Goal: Use online tool/utility: Utilize a website feature to perform a specific function

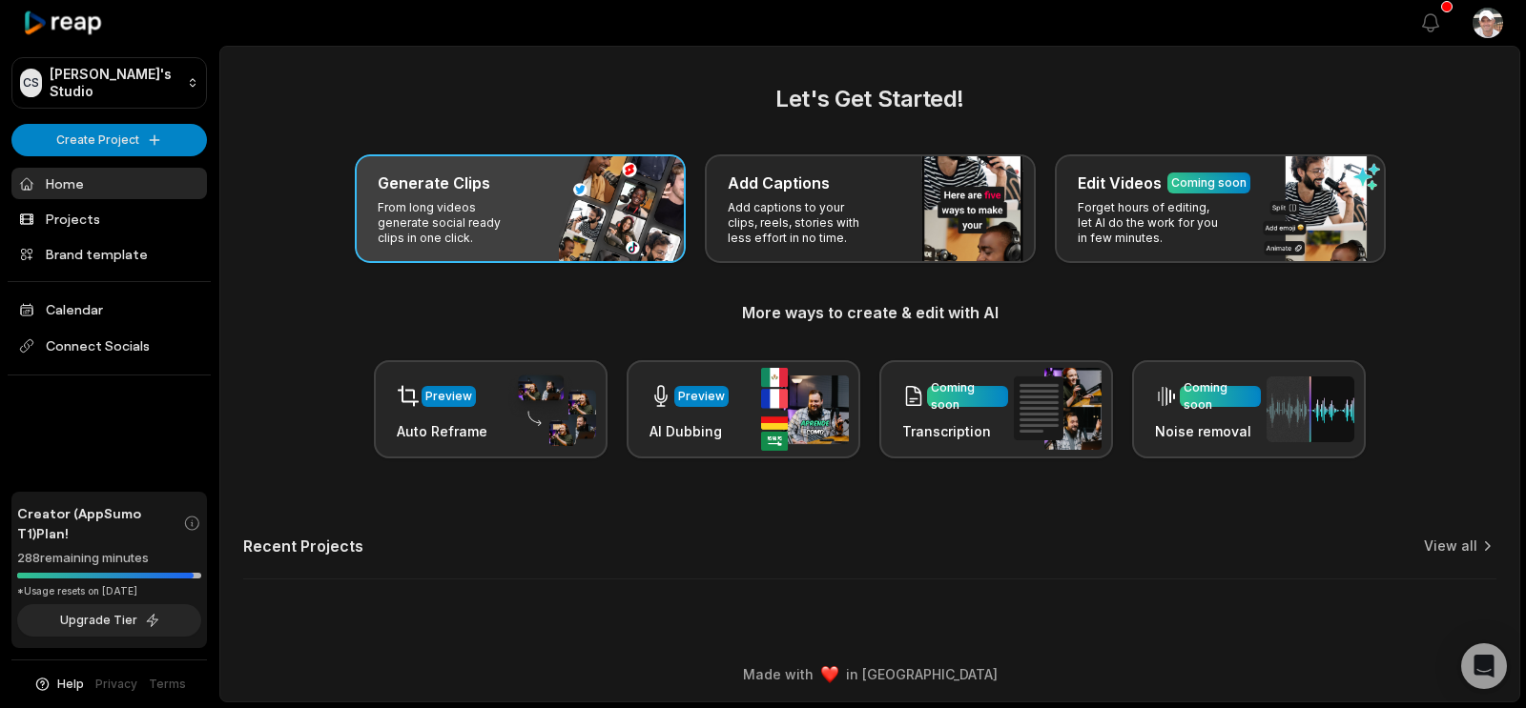
click at [501, 232] on div "Generate Clips From long videos generate social ready clips in one click." at bounding box center [520, 208] width 331 height 109
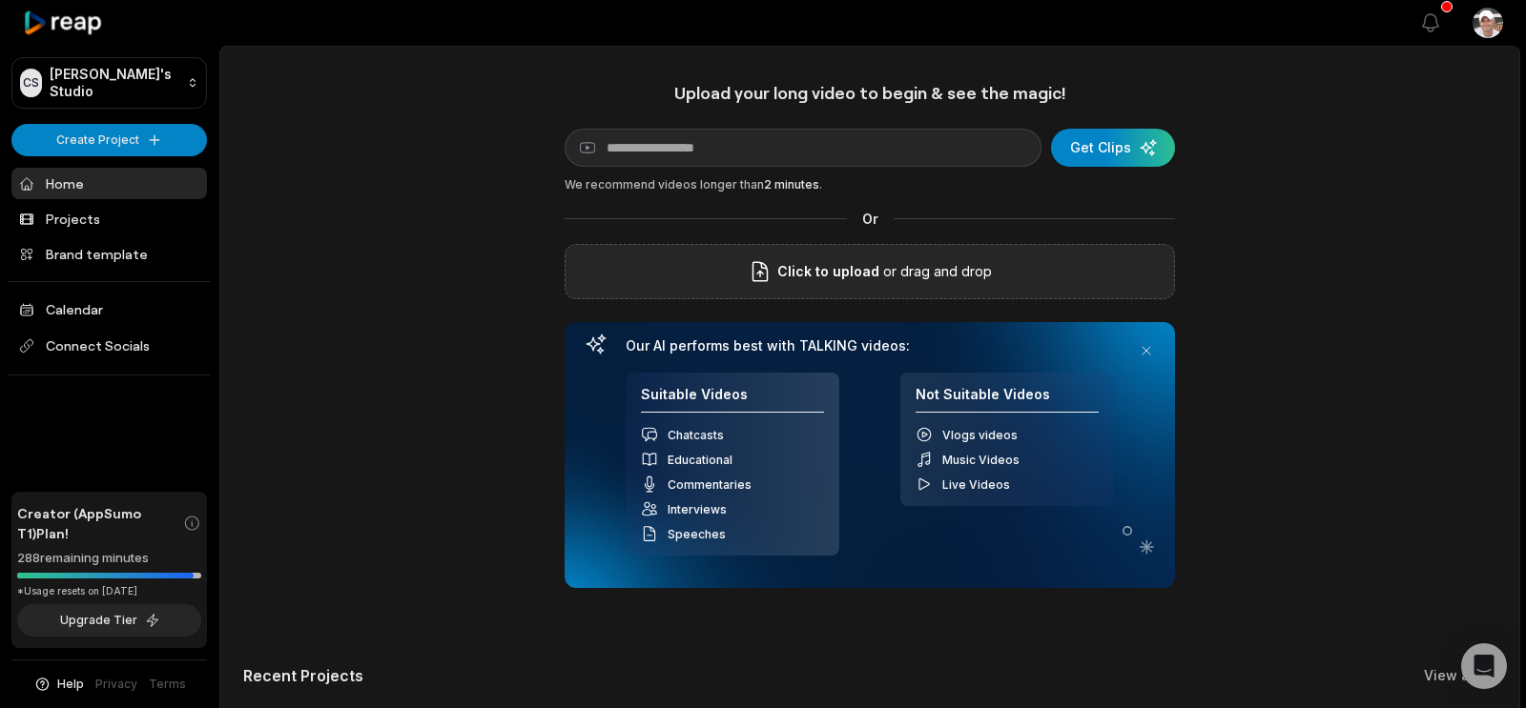
click at [917, 283] on p "or drag and drop" at bounding box center [935, 271] width 113 height 23
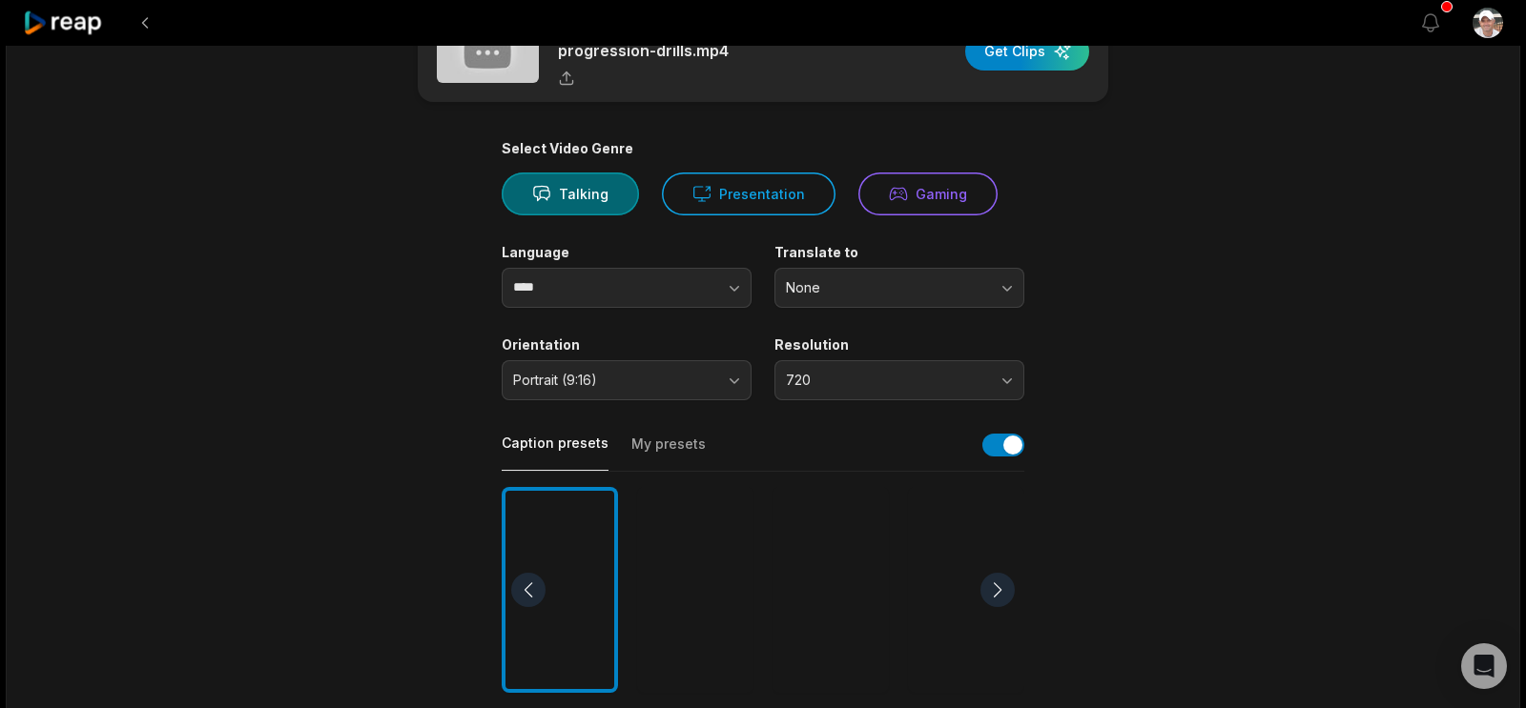
scroll to position [80, 0]
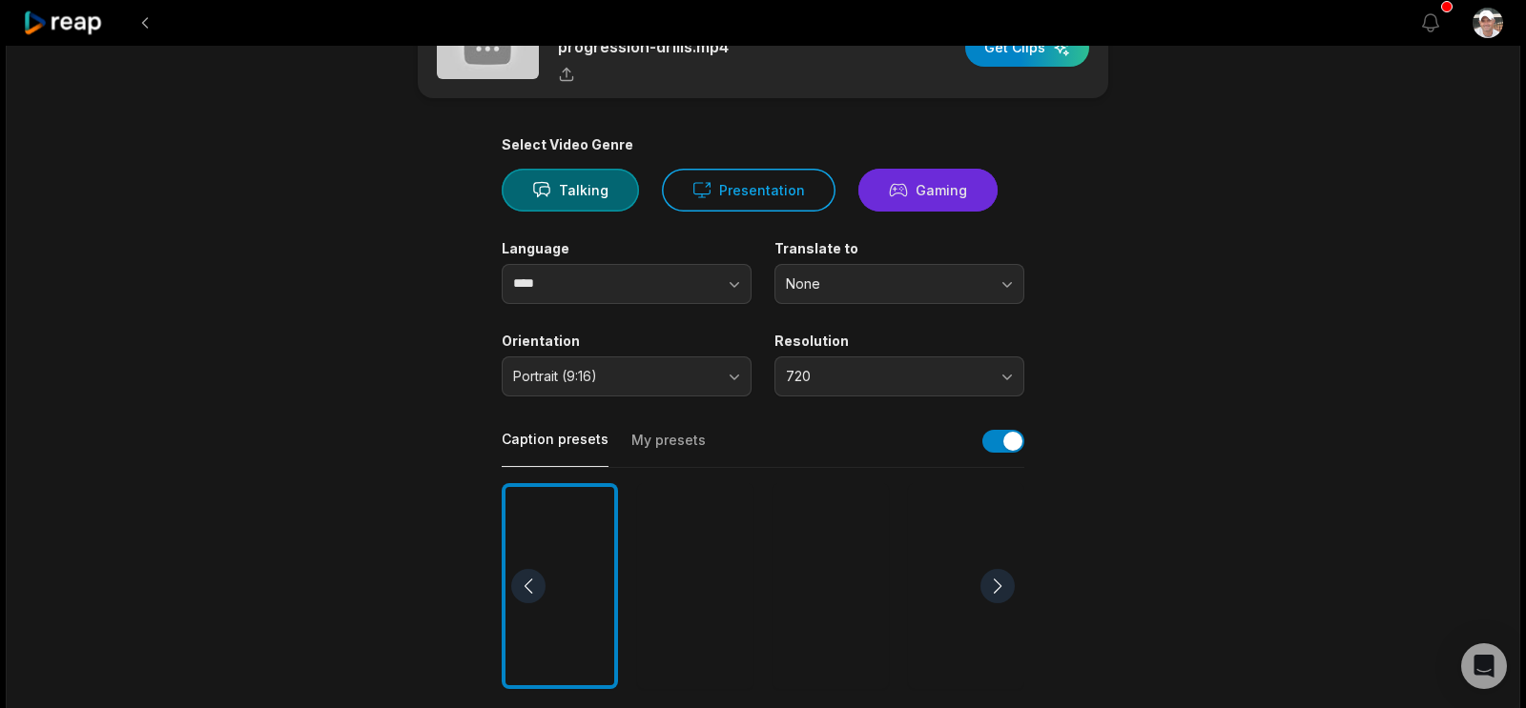
click at [858, 212] on button "Gaming" at bounding box center [927, 190] width 139 height 43
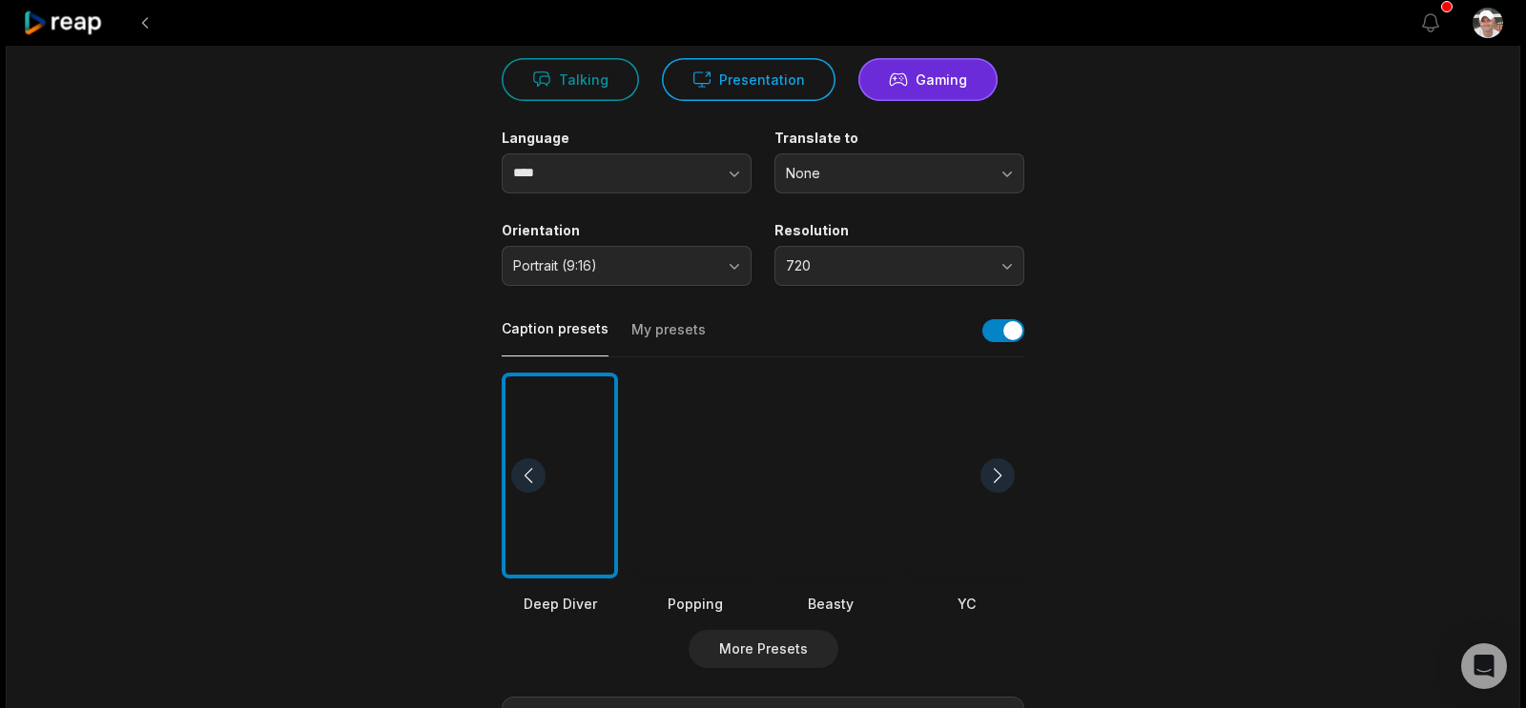
scroll to position [208, 0]
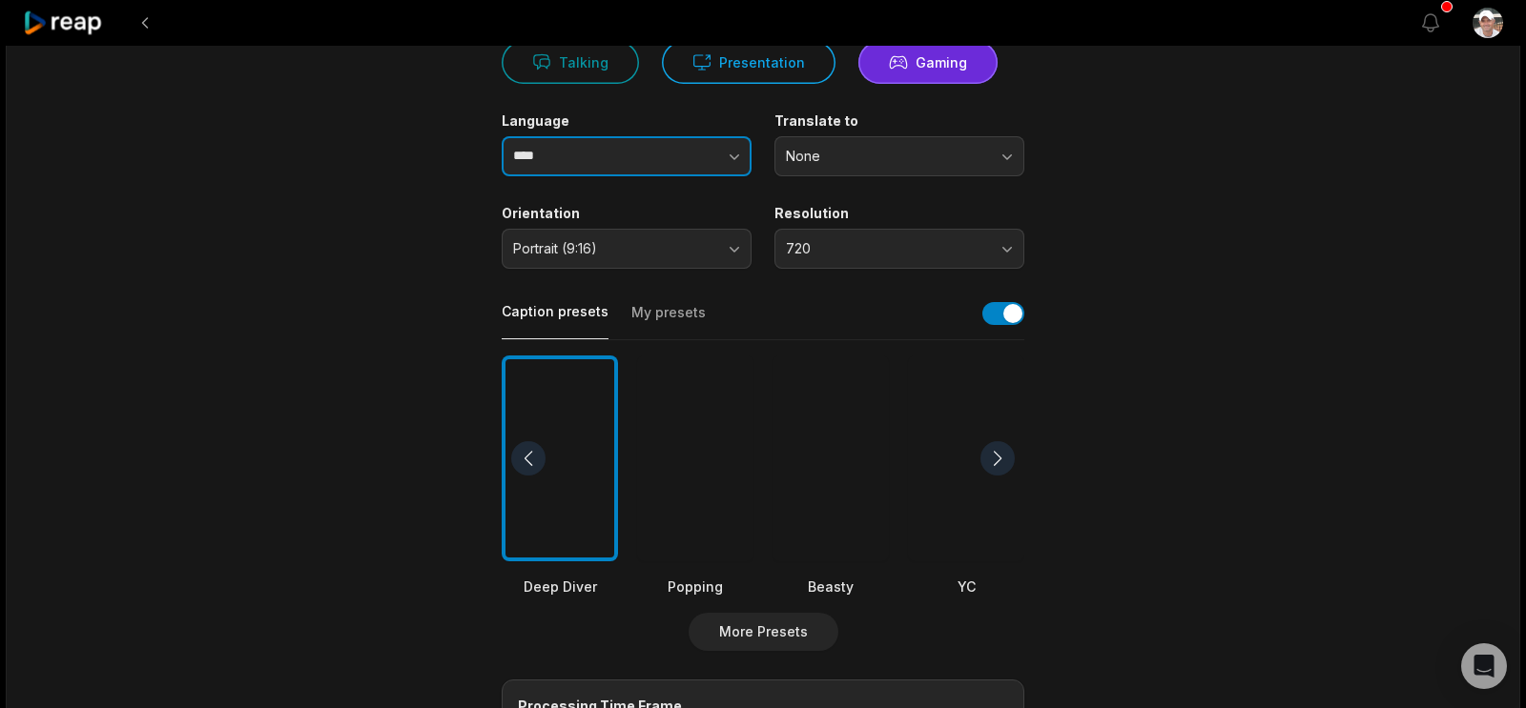
click at [726, 166] on icon "button" at bounding box center [734, 156] width 19 height 19
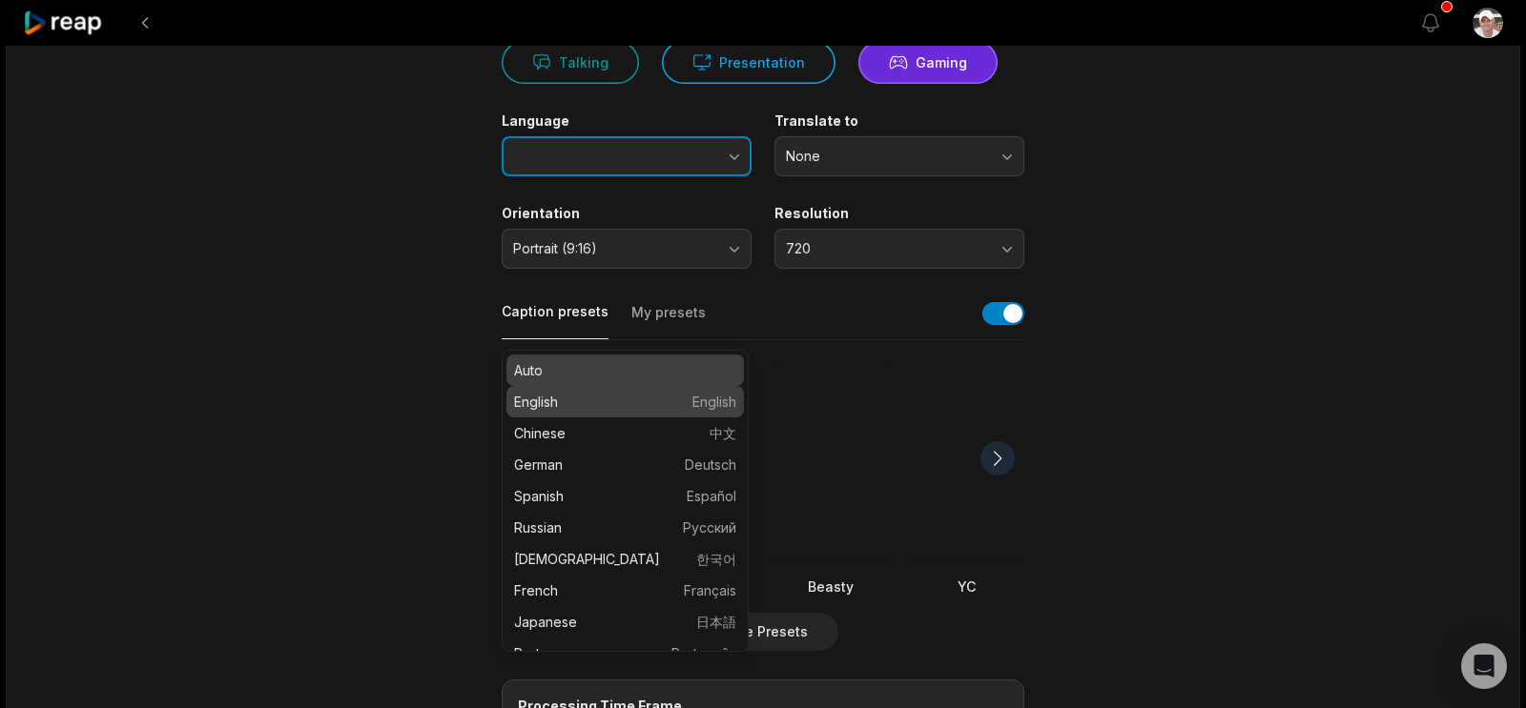
type input "*******"
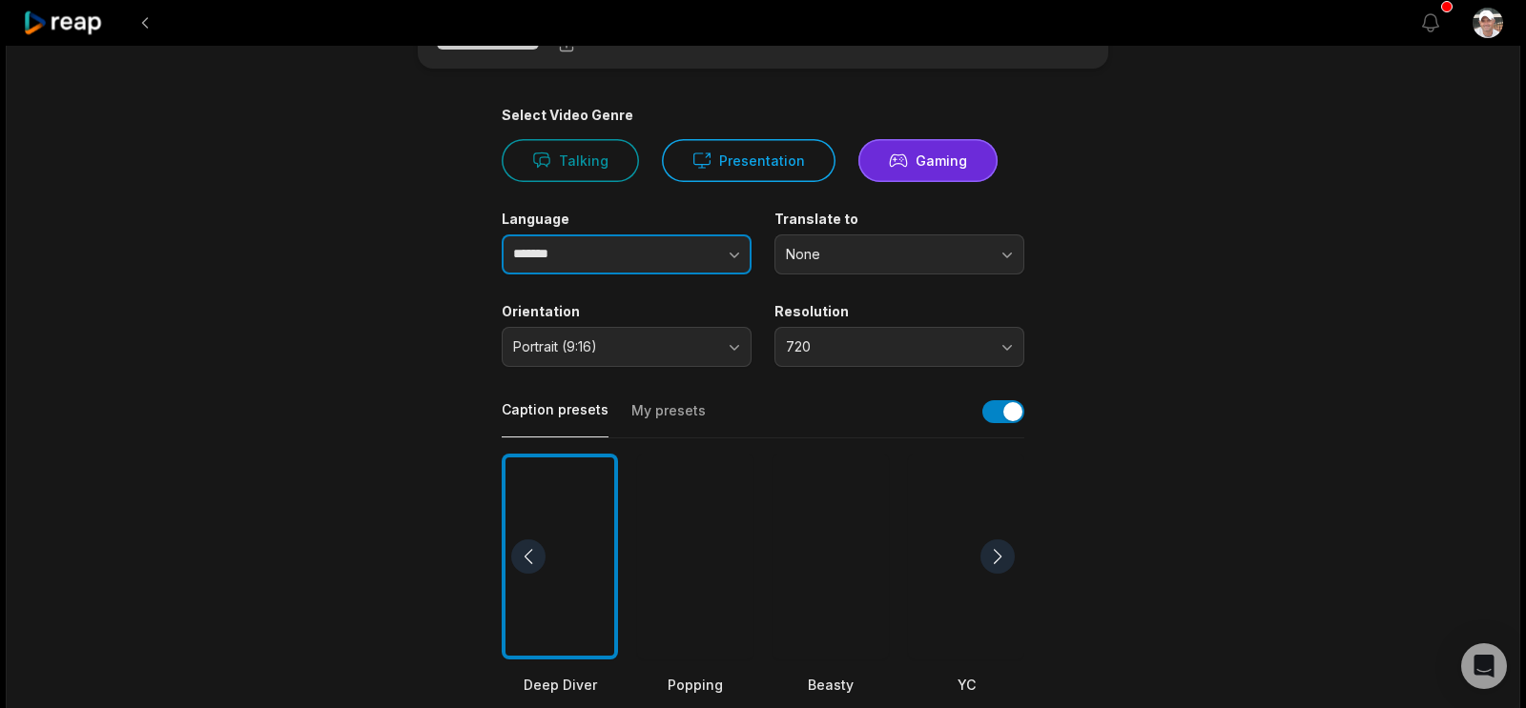
scroll to position [103, 0]
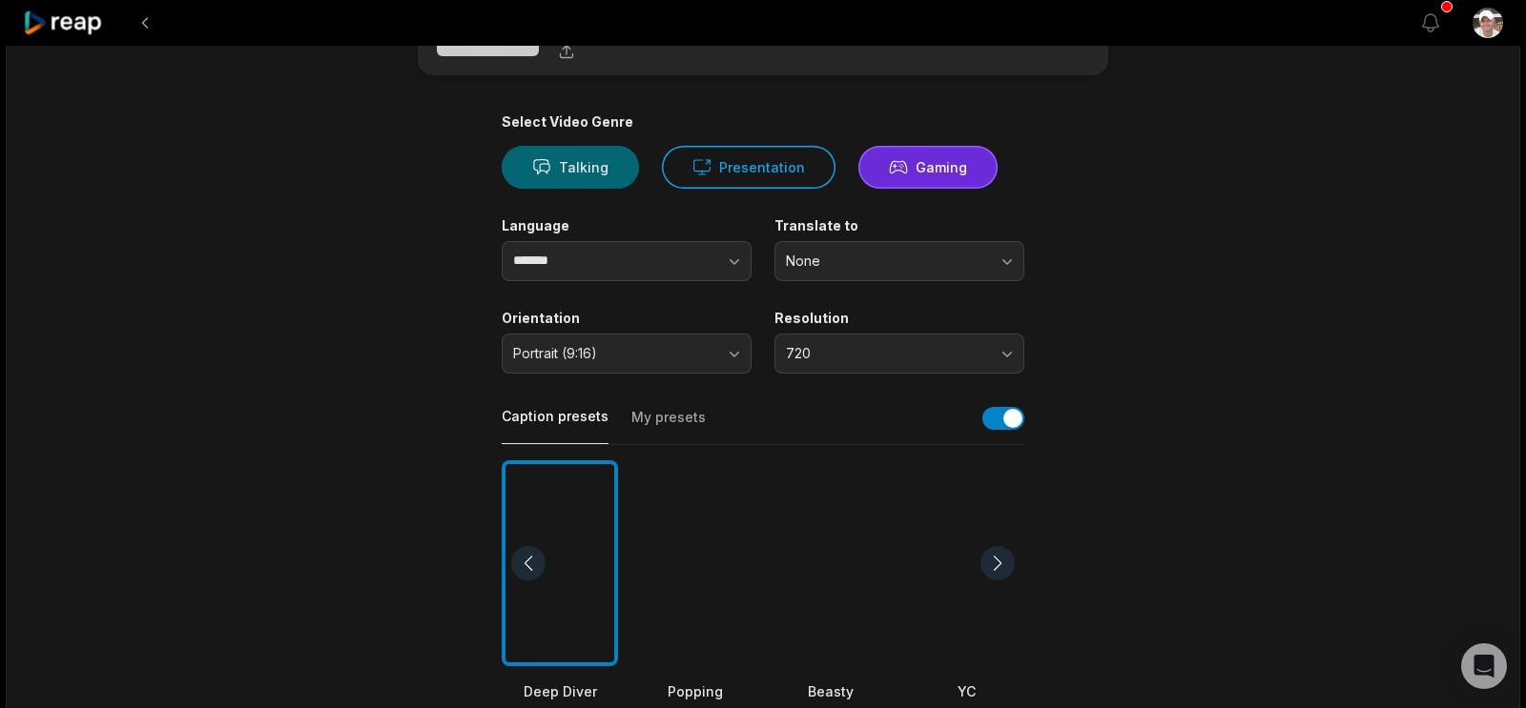
click at [593, 189] on button "Talking" at bounding box center [570, 167] width 137 height 43
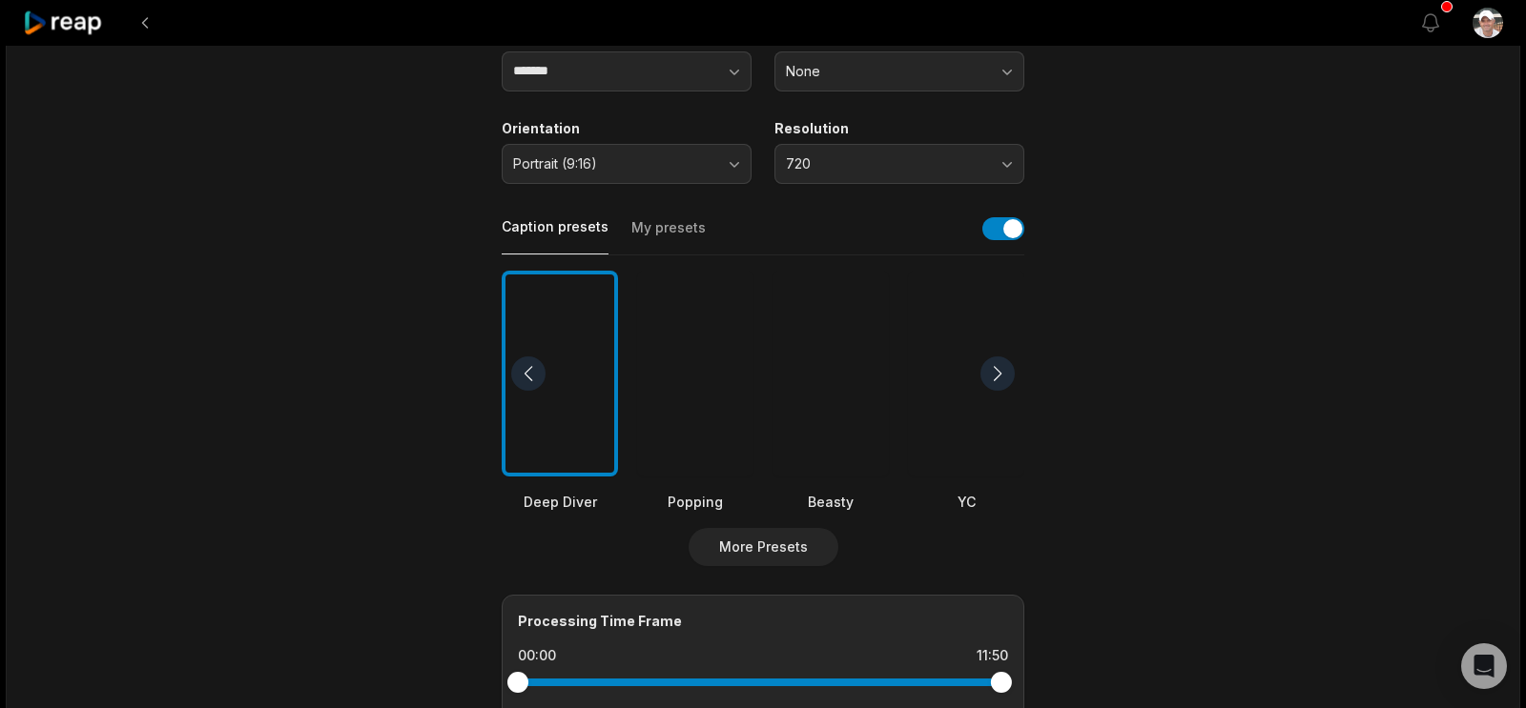
scroll to position [297, 0]
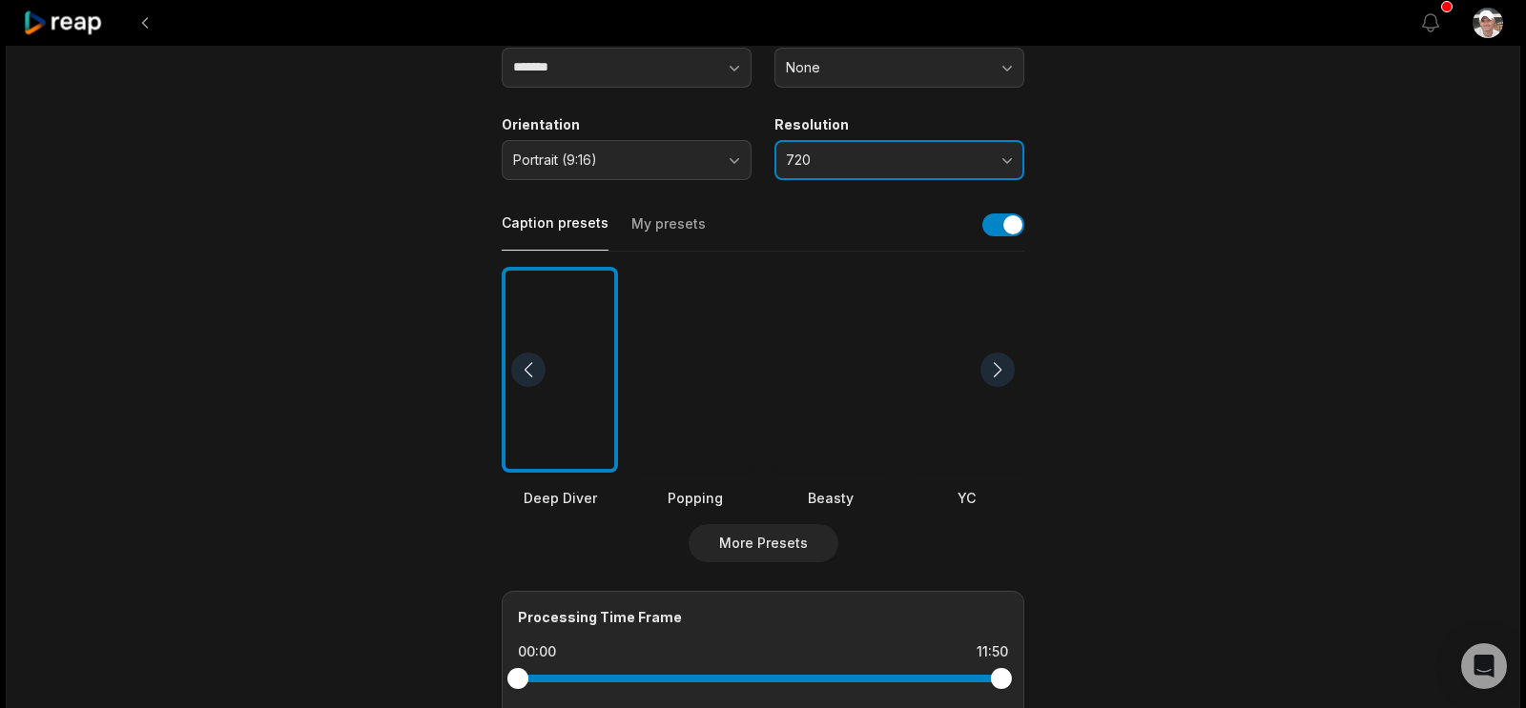
click at [997, 180] on button "720" at bounding box center [899, 160] width 250 height 40
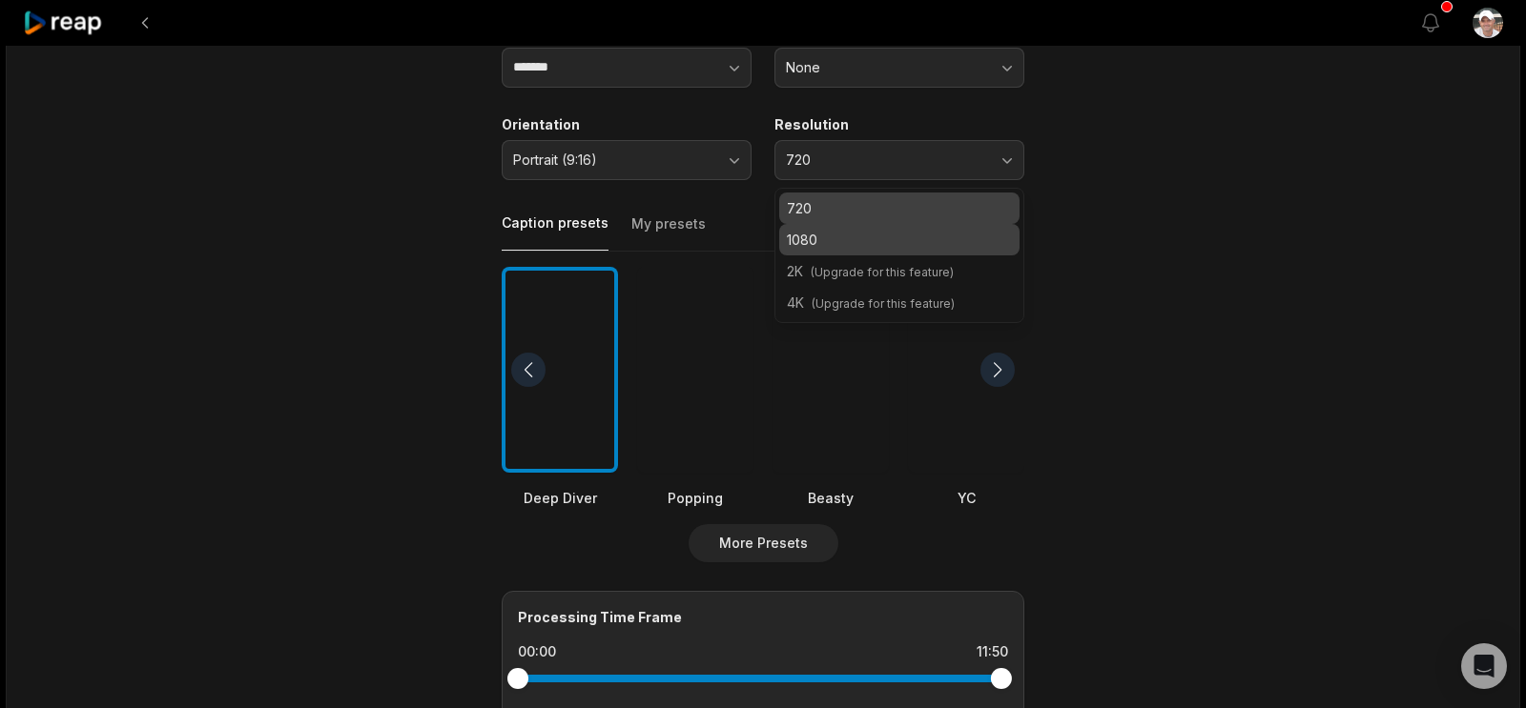
click at [823, 250] on p "1080" at bounding box center [899, 240] width 225 height 20
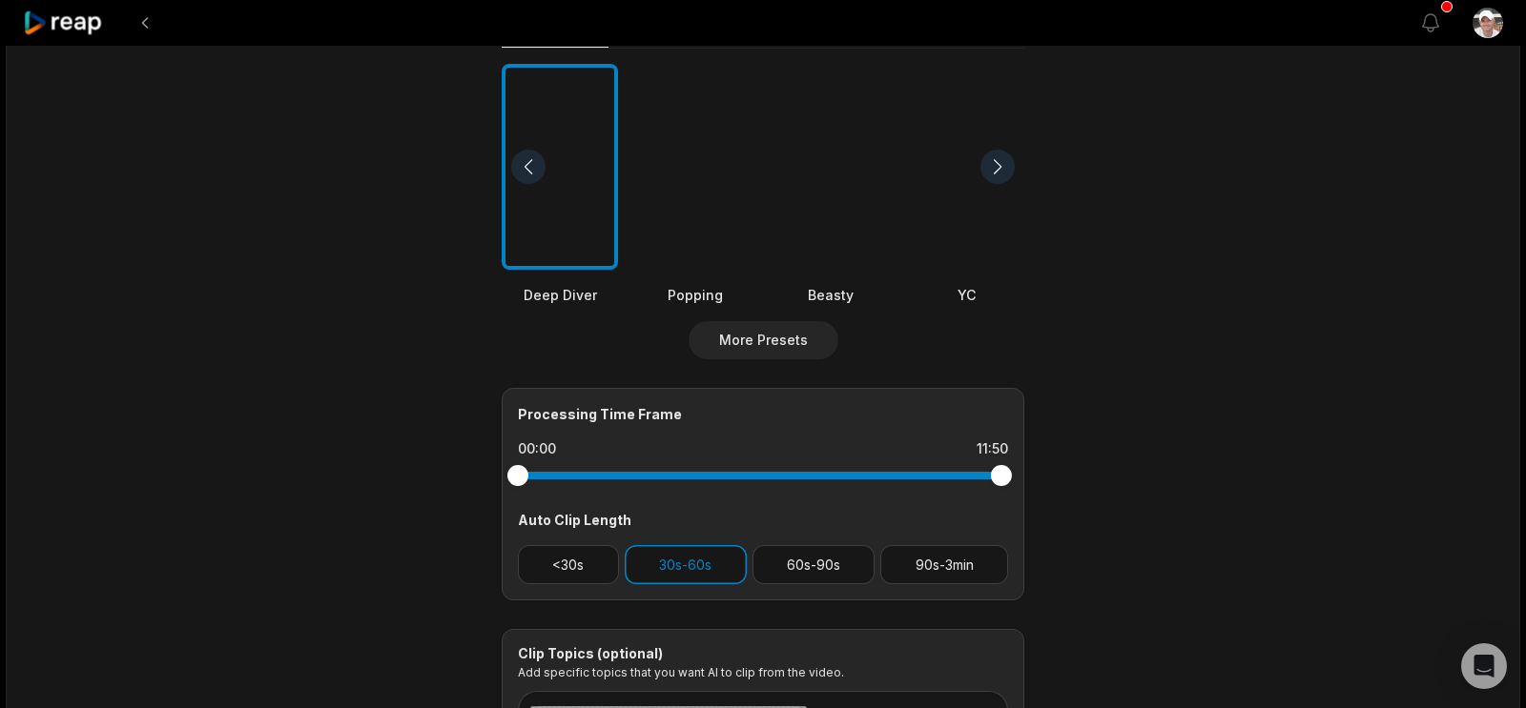
scroll to position [501, 0]
click at [836, 270] on div at bounding box center [830, 166] width 116 height 207
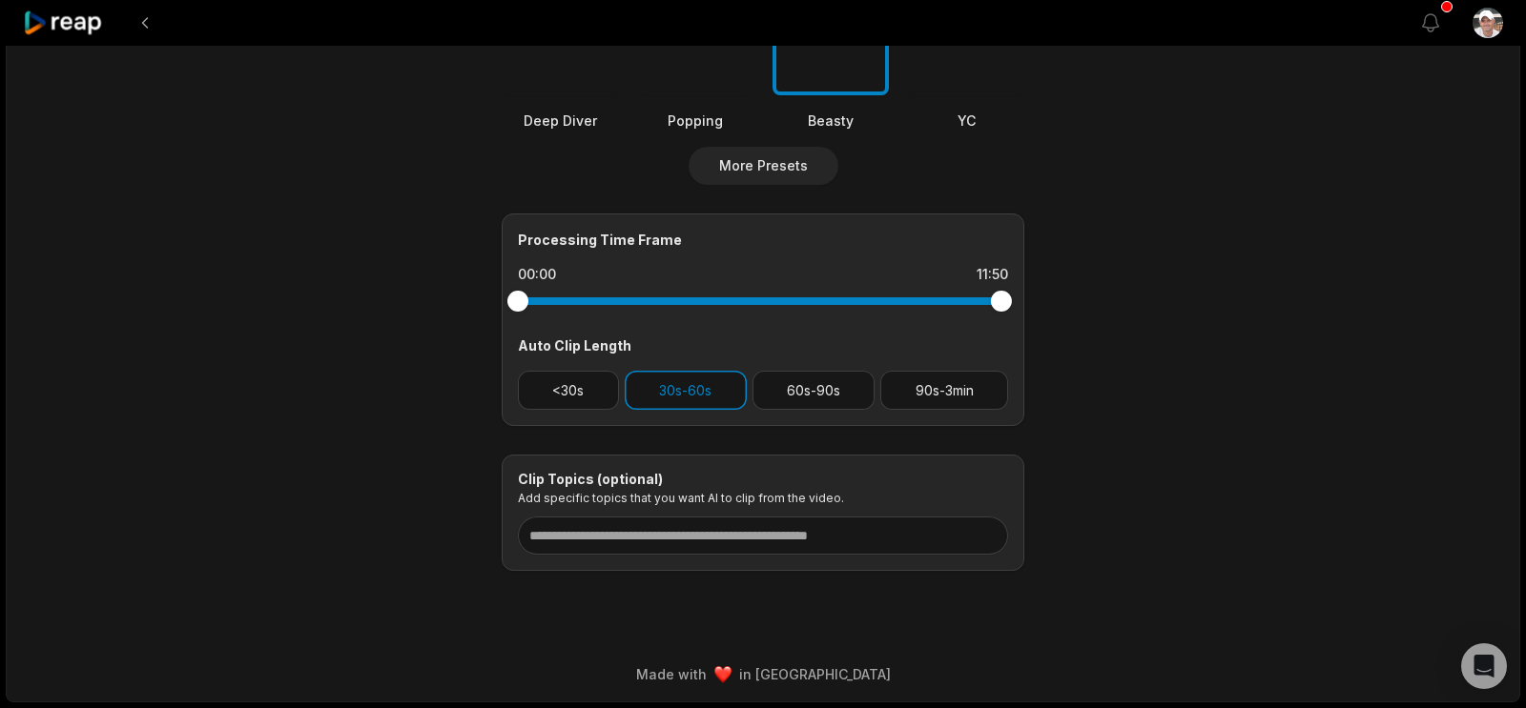
scroll to position [1002, 0]
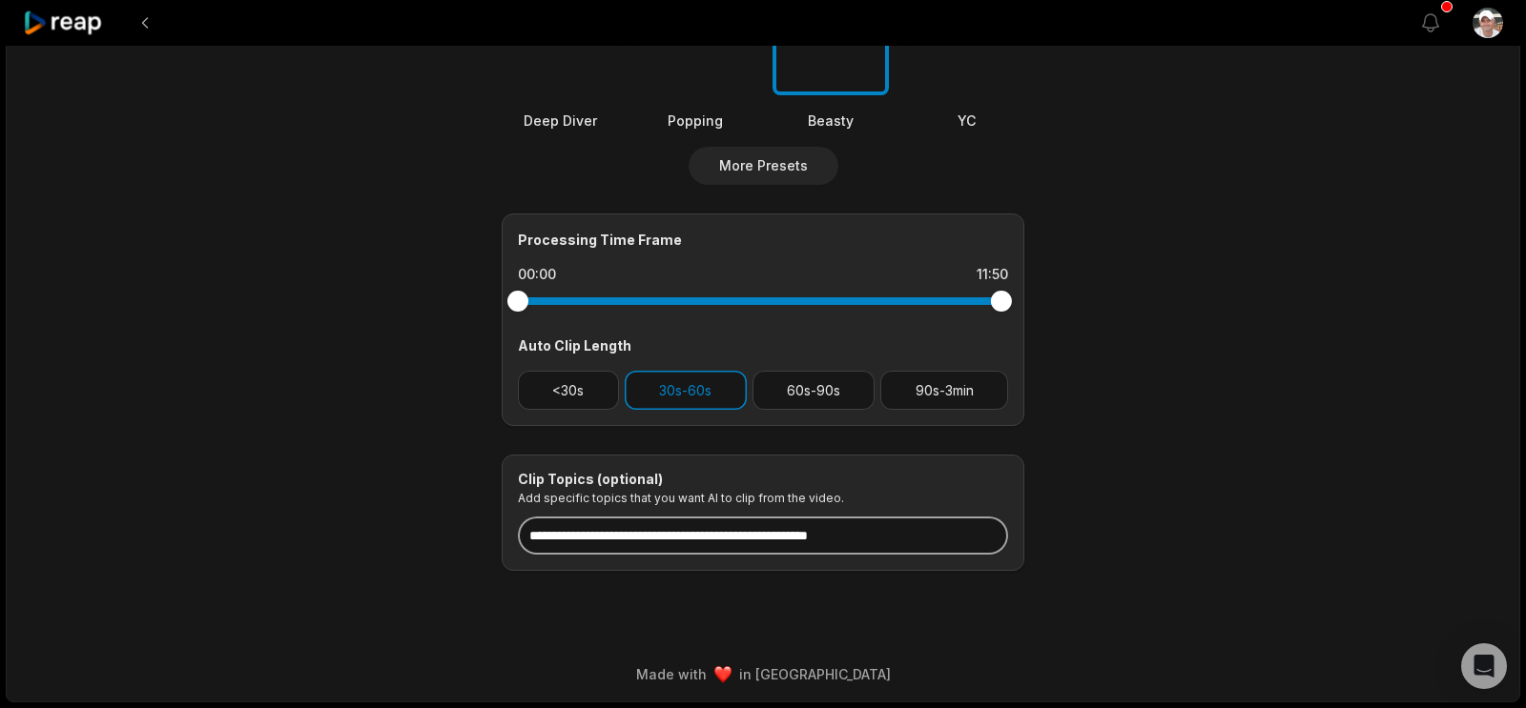
click at [858, 517] on input at bounding box center [763, 536] width 490 height 38
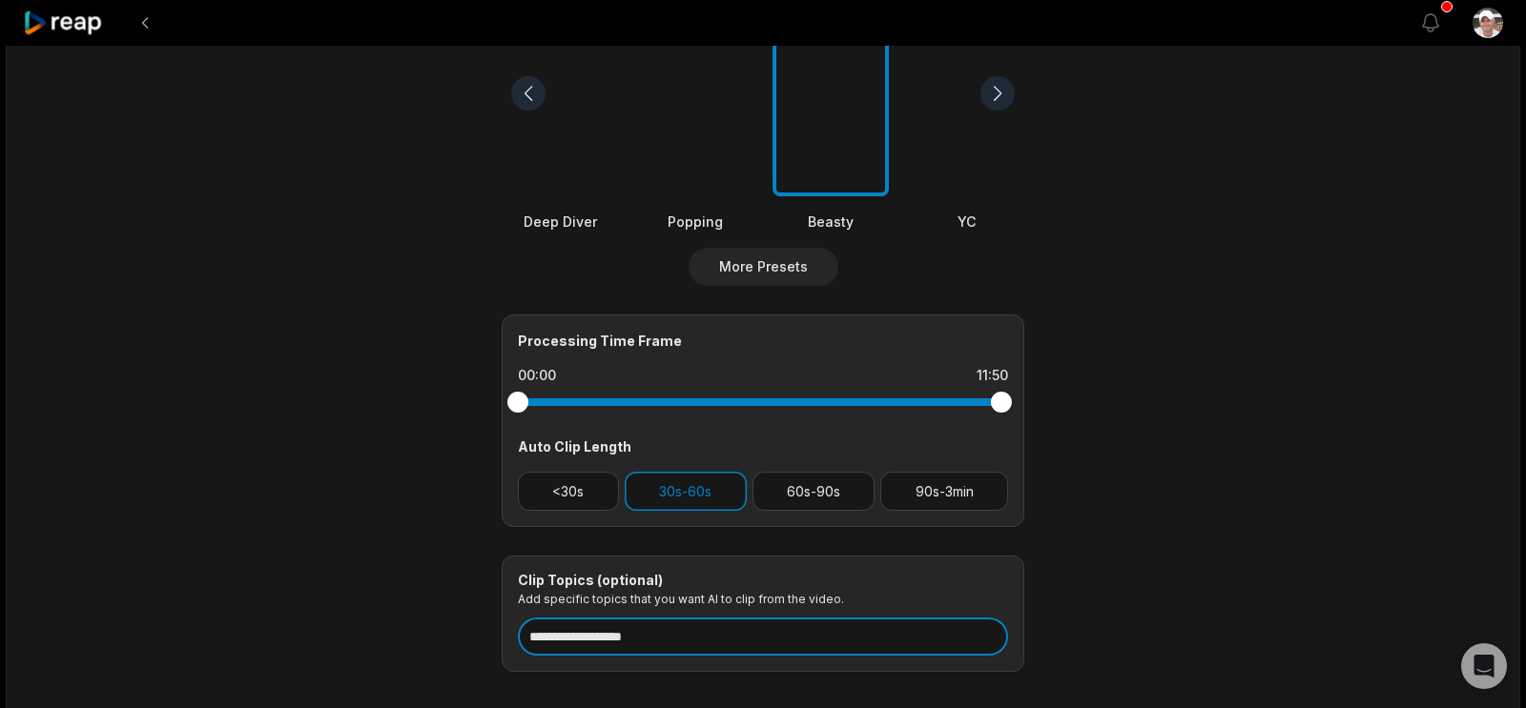
scroll to position [0, 0]
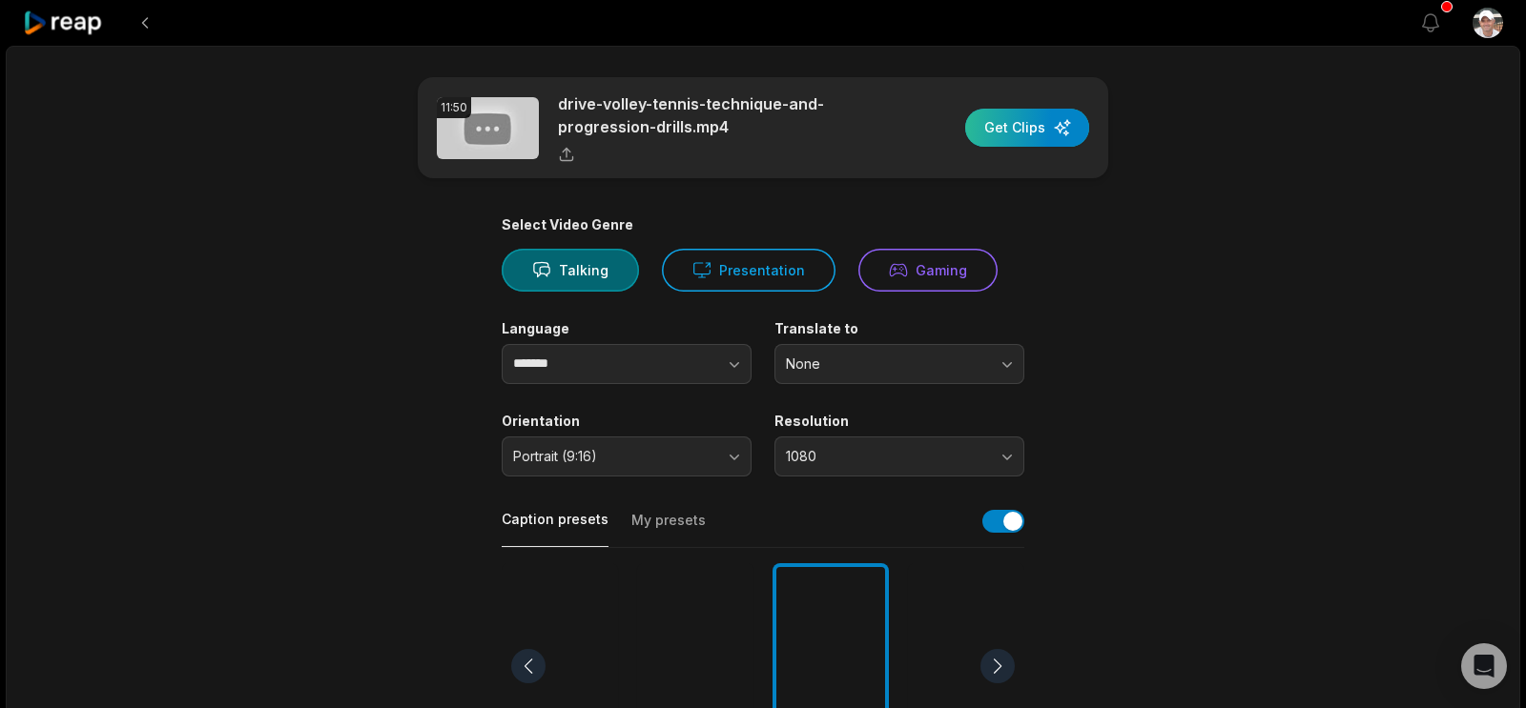
type input "**********"
click at [1032, 147] on div "button" at bounding box center [1027, 128] width 124 height 38
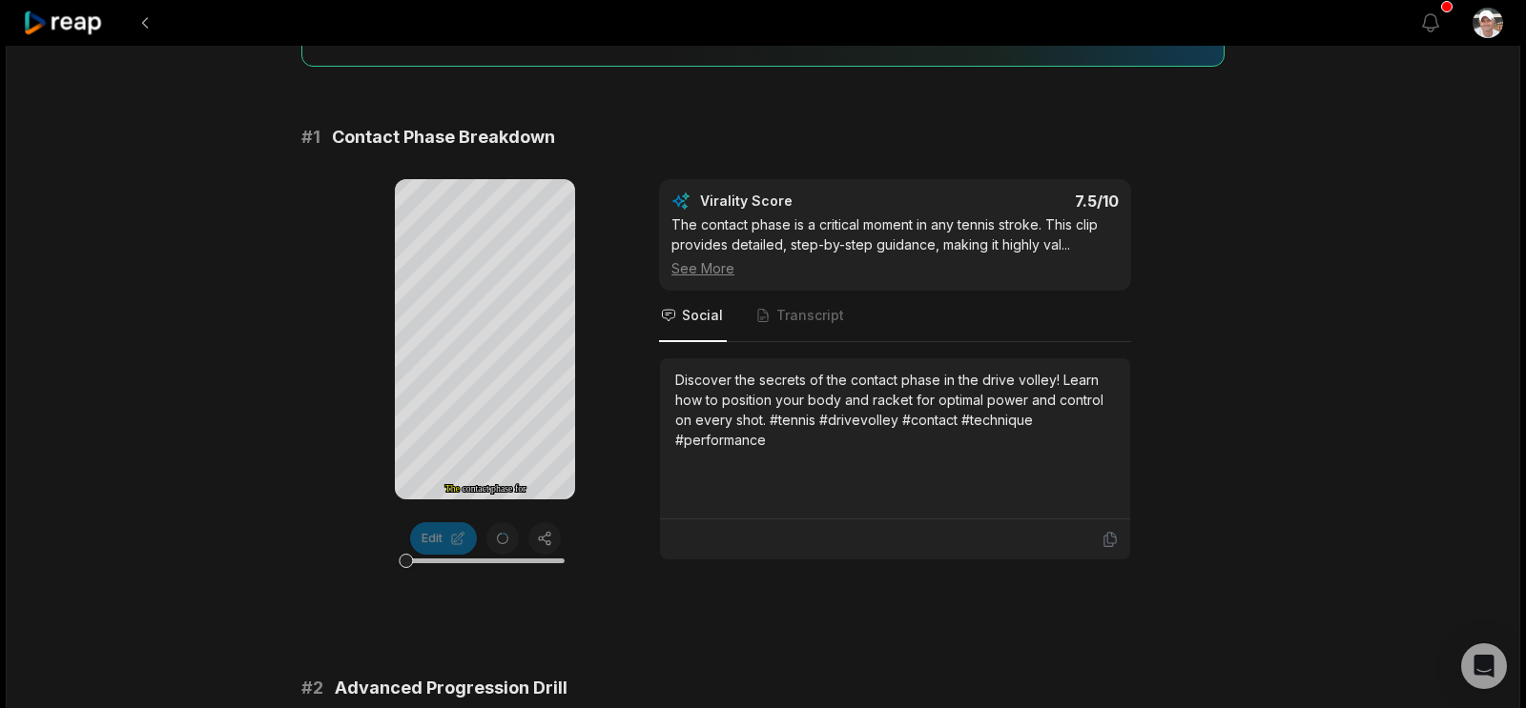
scroll to position [270, 0]
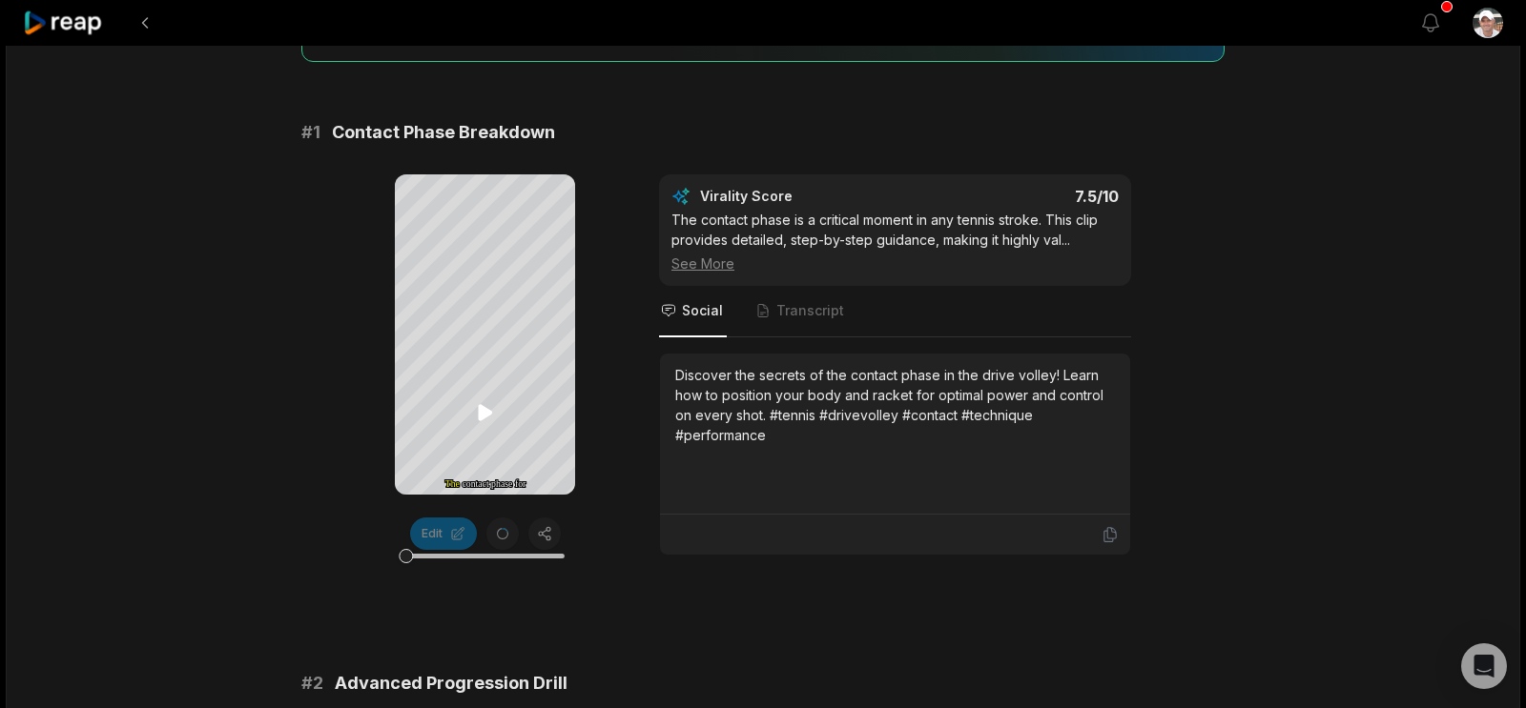
click at [477, 403] on icon at bounding box center [485, 412] width 23 height 23
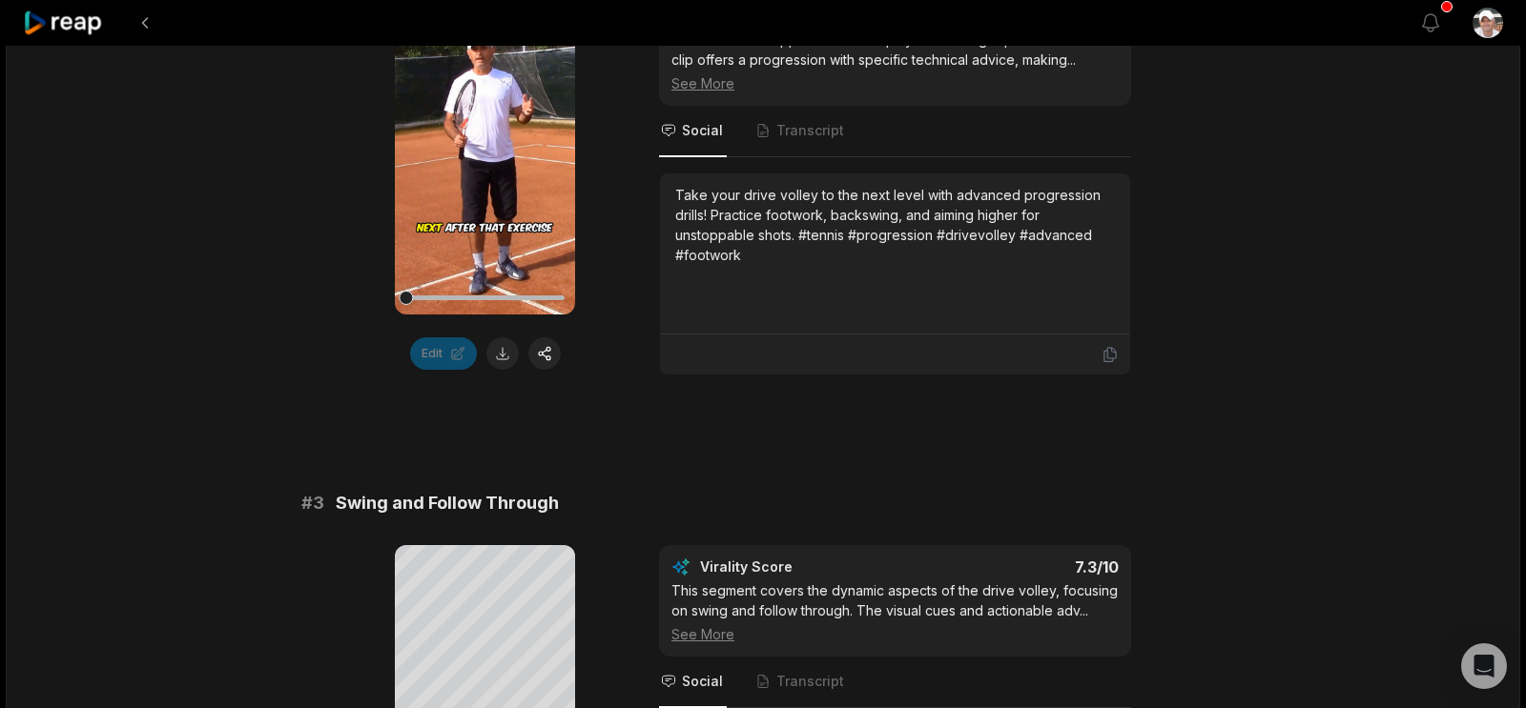
scroll to position [1018, 0]
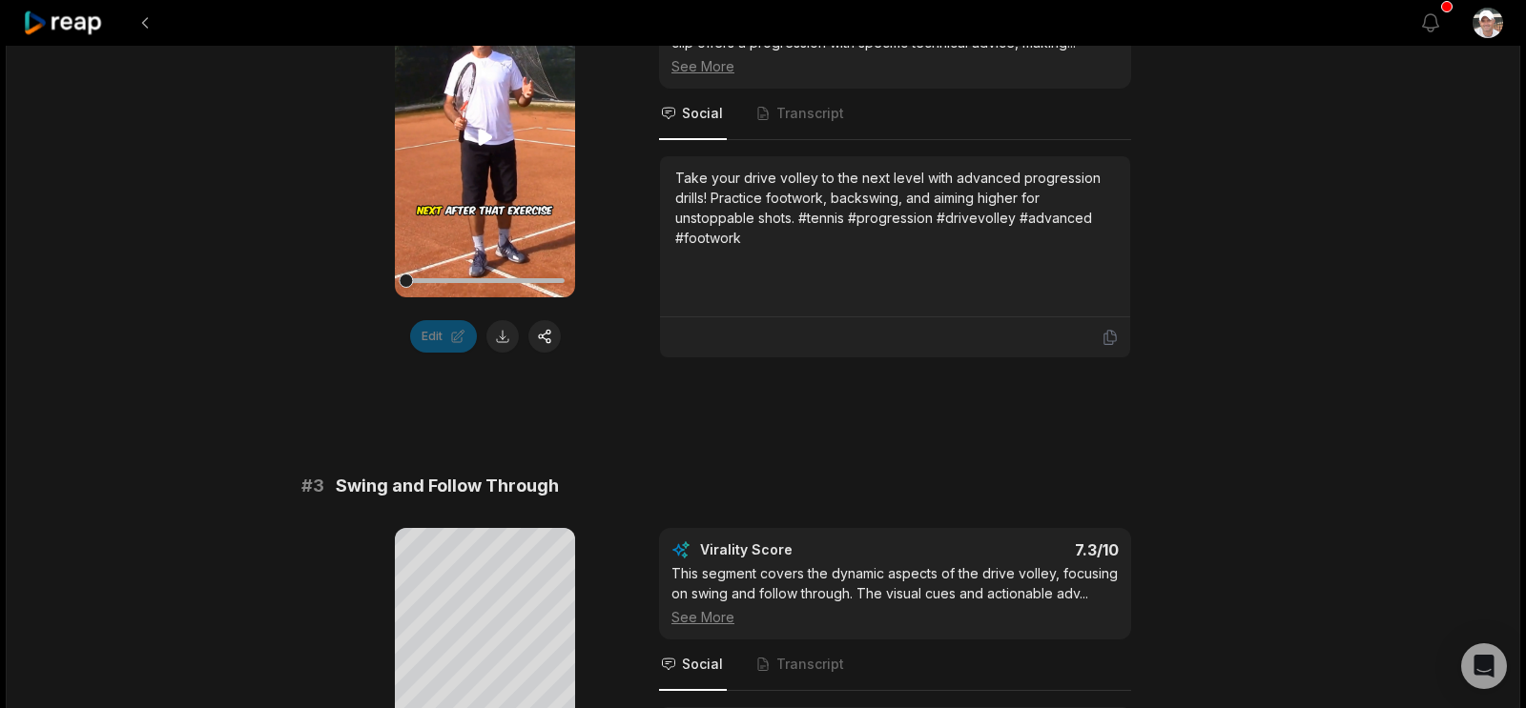
click at [483, 146] on icon at bounding box center [485, 138] width 14 height 16
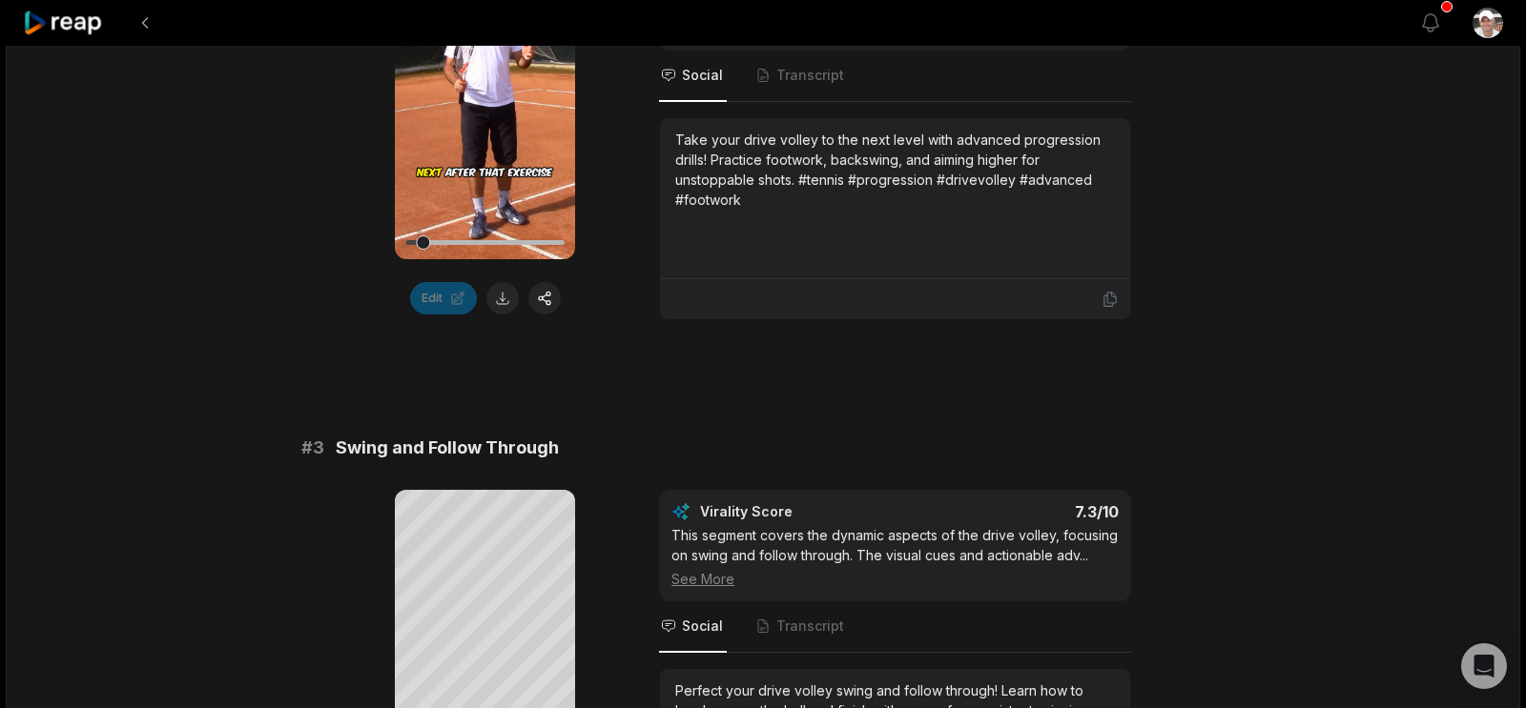
scroll to position [1059, 0]
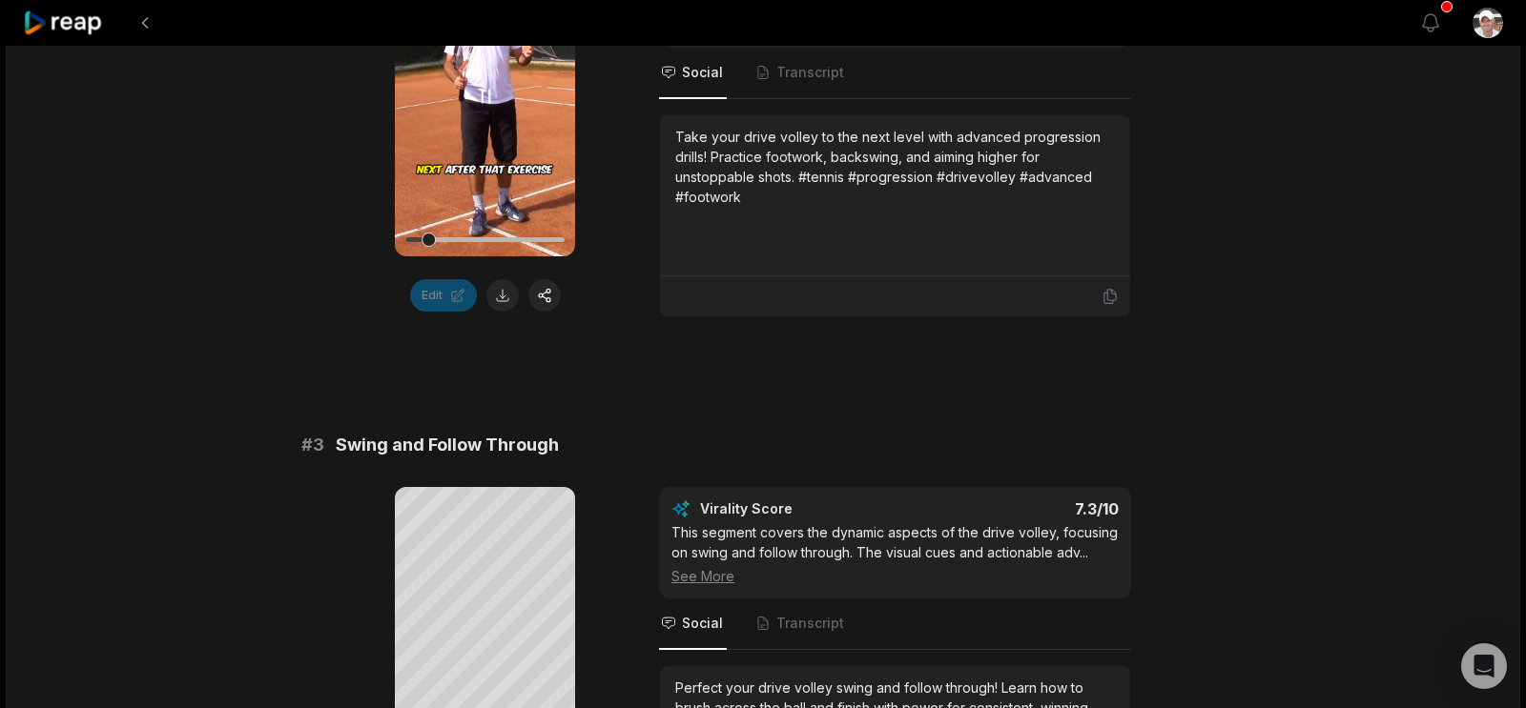
click at [478, 108] on icon at bounding box center [485, 96] width 23 height 23
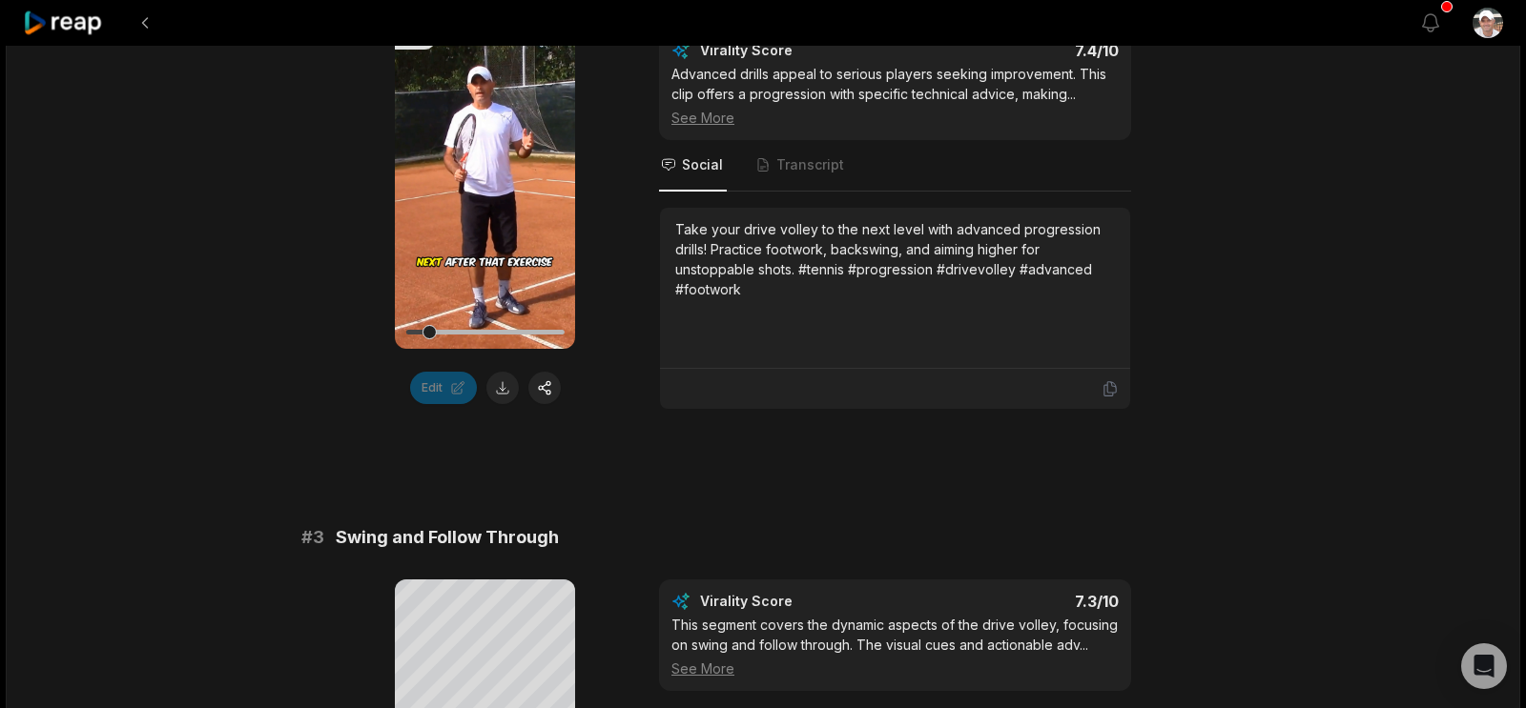
scroll to position [945, 0]
